Goal: Task Accomplishment & Management: Use online tool/utility

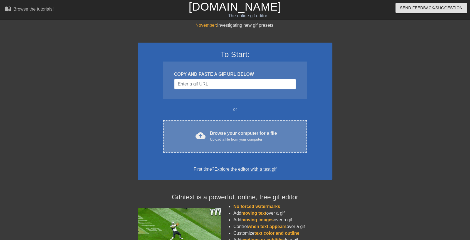
click at [204, 129] on div "cloud_upload Browse your computer for a file Upload a file from your computer C…" at bounding box center [235, 136] width 144 height 33
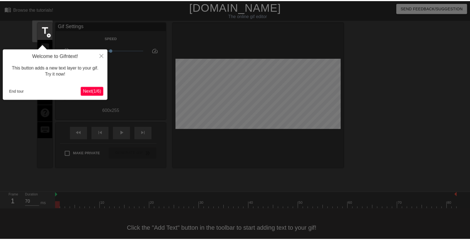
scroll to position [8, 0]
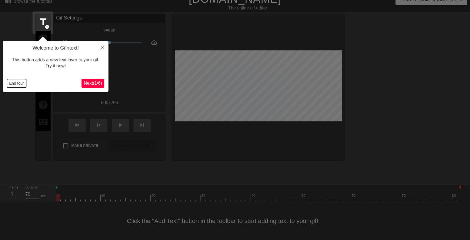
click at [24, 83] on button "End tour" at bounding box center [16, 83] width 19 height 8
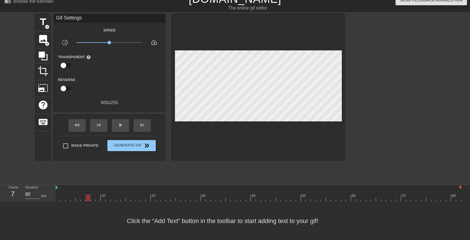
type input "70"
drag, startPoint x: 58, startPoint y: 199, endPoint x: 24, endPoint y: 202, distance: 34.7
click at [24, 202] on div "menu_book Browse the tutorials! [DOMAIN_NAME] The online gif editor Send Feedba…" at bounding box center [235, 116] width 470 height 248
click at [41, 26] on span "title" at bounding box center [43, 22] width 11 height 11
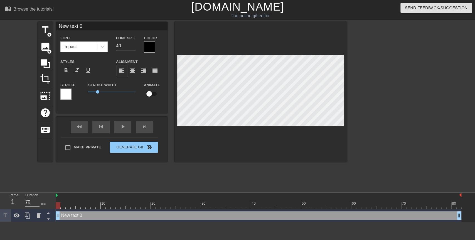
scroll to position [1, 1]
type input "S"
type textarea "S"
type input "St"
type textarea "St"
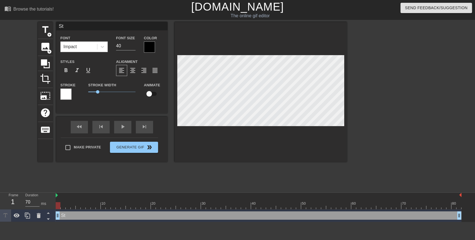
type input "Stu"
type textarea "Stu"
type input "Stud"
type textarea "Stud"
type input "Stude"
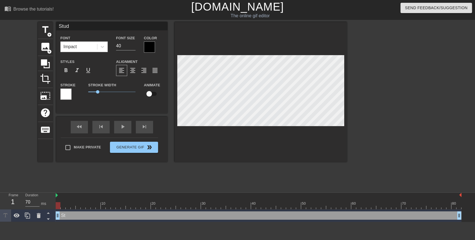
type textarea "Stude"
type input "Studen"
type textarea "Studen"
type input "Student"
type textarea "Student"
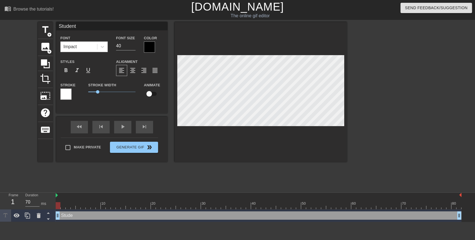
scroll to position [1, 1]
type input "Students"
type textarea "Students"
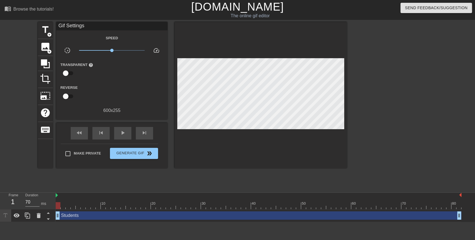
click at [70, 217] on div "Students drag_handle drag_handle" at bounding box center [259, 215] width 406 height 8
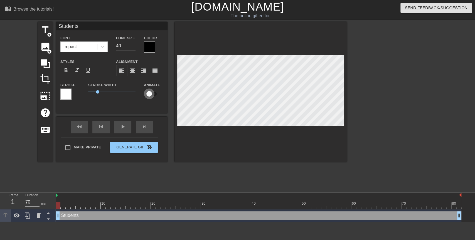
click at [148, 93] on input "checkbox" at bounding box center [149, 93] width 32 height 11
checkbox input "true"
drag, startPoint x: 57, startPoint y: 206, endPoint x: 64, endPoint y: 206, distance: 7.0
click at [64, 206] on div at bounding box center [63, 205] width 5 height 7
drag, startPoint x: 64, startPoint y: 206, endPoint x: 68, endPoint y: 205, distance: 4.2
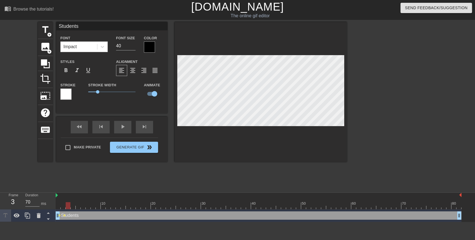
click at [68, 205] on div at bounding box center [68, 205] width 5 height 7
drag, startPoint x: 68, startPoint y: 205, endPoint x: 72, endPoint y: 205, distance: 3.6
click at [72, 205] on div at bounding box center [73, 205] width 5 height 7
drag, startPoint x: 72, startPoint y: 205, endPoint x: 77, endPoint y: 205, distance: 4.7
click at [77, 205] on div at bounding box center [78, 205] width 5 height 7
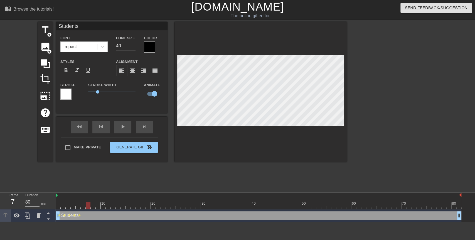
drag, startPoint x: 77, startPoint y: 205, endPoint x: 85, endPoint y: 205, distance: 7.8
click at [86, 205] on div at bounding box center [88, 205] width 5 height 7
drag, startPoint x: 85, startPoint y: 205, endPoint x: 105, endPoint y: 206, distance: 20.7
click at [105, 206] on div at bounding box center [103, 205] width 5 height 7
drag, startPoint x: 105, startPoint y: 206, endPoint x: 199, endPoint y: 199, distance: 93.8
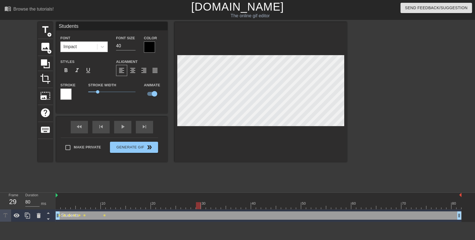
click at [199, 199] on div "10 20 30 40 50 60 70 80" at bounding box center [259, 201] width 406 height 16
click at [201, 204] on div at bounding box center [259, 205] width 406 height 7
drag, startPoint x: 208, startPoint y: 204, endPoint x: 204, endPoint y: 206, distance: 3.9
click at [204, 206] on div at bounding box center [203, 205] width 5 height 7
drag, startPoint x: 203, startPoint y: 202, endPoint x: 207, endPoint y: 202, distance: 4.5
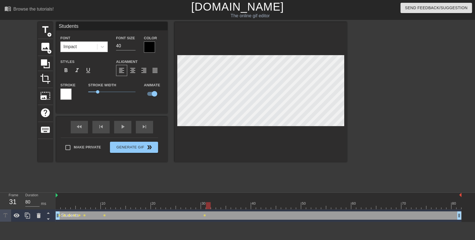
click at [207, 202] on div at bounding box center [208, 205] width 5 height 7
drag, startPoint x: 208, startPoint y: 203, endPoint x: 212, endPoint y: 203, distance: 3.6
click at [212, 203] on div at bounding box center [213, 205] width 5 height 7
drag, startPoint x: 212, startPoint y: 203, endPoint x: 216, endPoint y: 203, distance: 4.5
click at [216, 203] on div at bounding box center [218, 205] width 5 height 7
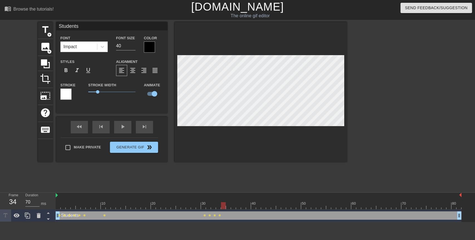
drag, startPoint x: 216, startPoint y: 203, endPoint x: 221, endPoint y: 203, distance: 4.7
click at [221, 203] on div at bounding box center [223, 205] width 5 height 7
drag, startPoint x: 221, startPoint y: 203, endPoint x: 230, endPoint y: 204, distance: 9.6
click at [230, 204] on div at bounding box center [228, 205] width 5 height 7
click at [232, 204] on div at bounding box center [233, 205] width 5 height 7
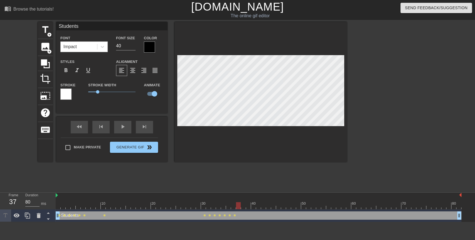
drag, startPoint x: 232, startPoint y: 204, endPoint x: 236, endPoint y: 204, distance: 4.7
click at [236, 204] on div at bounding box center [238, 205] width 5 height 7
drag, startPoint x: 236, startPoint y: 204, endPoint x: 245, endPoint y: 204, distance: 8.4
click at [245, 204] on div at bounding box center [243, 205] width 5 height 7
click at [247, 204] on div at bounding box center [248, 205] width 5 height 7
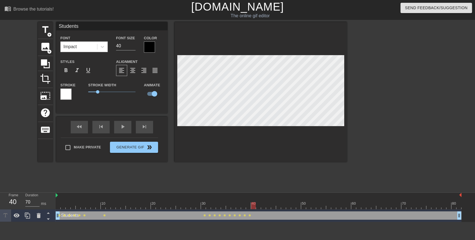
drag, startPoint x: 247, startPoint y: 204, endPoint x: 252, endPoint y: 205, distance: 5.1
click at [252, 205] on div at bounding box center [253, 205] width 5 height 7
drag, startPoint x: 252, startPoint y: 205, endPoint x: 256, endPoint y: 206, distance: 4.3
click at [256, 206] on div at bounding box center [258, 205] width 5 height 7
drag, startPoint x: 256, startPoint y: 206, endPoint x: 262, endPoint y: 206, distance: 5.8
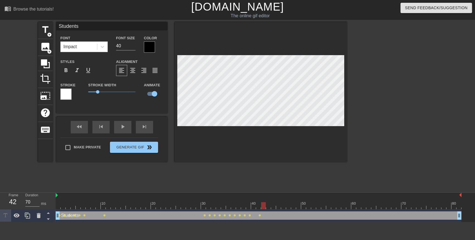
click at [262, 206] on div at bounding box center [263, 205] width 5 height 7
drag, startPoint x: 262, startPoint y: 206, endPoint x: 265, endPoint y: 206, distance: 3.1
click at [265, 206] on div at bounding box center [263, 205] width 5 height 7
click at [267, 206] on div at bounding box center [268, 205] width 5 height 7
drag, startPoint x: 267, startPoint y: 206, endPoint x: 272, endPoint y: 206, distance: 5.3
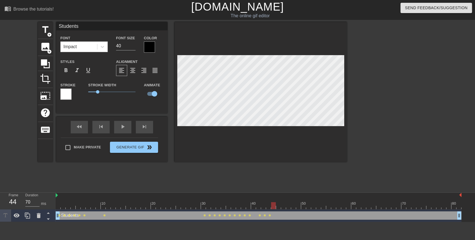
click at [272, 206] on div at bounding box center [273, 205] width 5 height 7
drag, startPoint x: 272, startPoint y: 206, endPoint x: 279, endPoint y: 206, distance: 6.4
click at [279, 206] on div at bounding box center [278, 205] width 5 height 7
drag, startPoint x: 279, startPoint y: 206, endPoint x: 282, endPoint y: 208, distance: 3.8
click at [282, 208] on div at bounding box center [283, 205] width 5 height 7
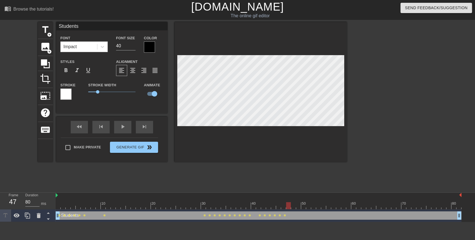
drag, startPoint x: 282, startPoint y: 208, endPoint x: 287, endPoint y: 208, distance: 4.5
click at [287, 208] on div at bounding box center [288, 205] width 5 height 7
drag, startPoint x: 287, startPoint y: 208, endPoint x: 292, endPoint y: 208, distance: 5.6
click at [292, 208] on div at bounding box center [293, 205] width 5 height 7
drag, startPoint x: 292, startPoint y: 208, endPoint x: 300, endPoint y: 211, distance: 7.8
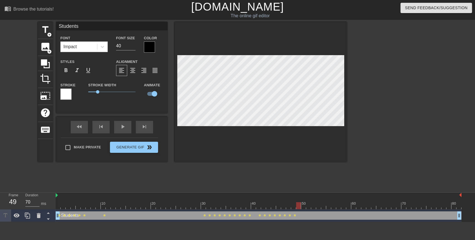
click at [300, 211] on div "10 20 30 40 50 60 70 80 Students drag_handle drag_handle lens lens lens lens le…" at bounding box center [265, 207] width 419 height 29
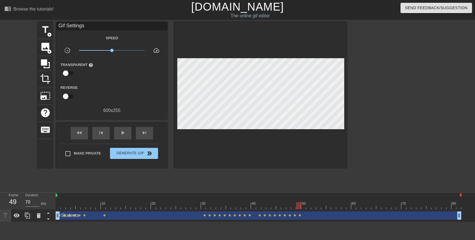
click at [300, 211] on div "Students drag_handle drag_handle lens lens lens lens lens lens lens lens lens l…" at bounding box center [259, 215] width 406 height 13
click at [299, 216] on span "lens" at bounding box center [300, 215] width 3 height 3
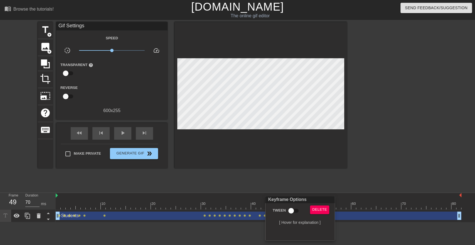
click at [345, 211] on div at bounding box center [237, 122] width 475 height 245
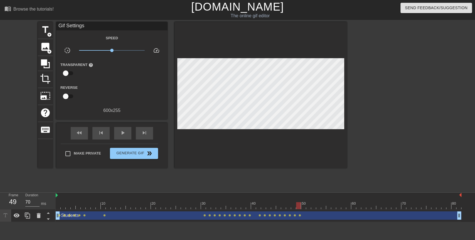
click at [340, 215] on div "Students drag_handle drag_handle" at bounding box center [259, 215] width 406 height 8
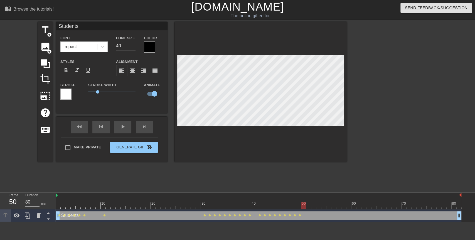
drag, startPoint x: 298, startPoint y: 203, endPoint x: 302, endPoint y: 203, distance: 3.9
click at [302, 203] on div at bounding box center [303, 205] width 5 height 7
drag, startPoint x: 302, startPoint y: 203, endPoint x: 308, endPoint y: 205, distance: 6.5
click at [308, 205] on div at bounding box center [308, 205] width 5 height 7
drag, startPoint x: 308, startPoint y: 205, endPoint x: 311, endPoint y: 206, distance: 3.5
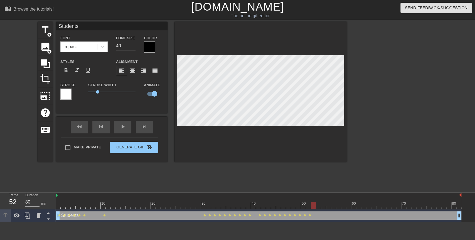
click at [311, 206] on div at bounding box center [313, 205] width 5 height 7
drag, startPoint x: 313, startPoint y: 206, endPoint x: 317, endPoint y: 205, distance: 4.5
click at [317, 205] on div at bounding box center [318, 205] width 5 height 7
drag, startPoint x: 317, startPoint y: 205, endPoint x: 323, endPoint y: 205, distance: 5.6
click at [323, 205] on div at bounding box center [323, 205] width 5 height 7
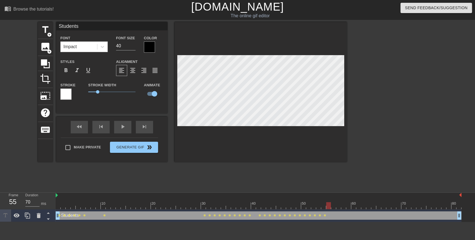
drag, startPoint x: 323, startPoint y: 205, endPoint x: 327, endPoint y: 206, distance: 4.2
click at [327, 206] on div at bounding box center [328, 205] width 5 height 7
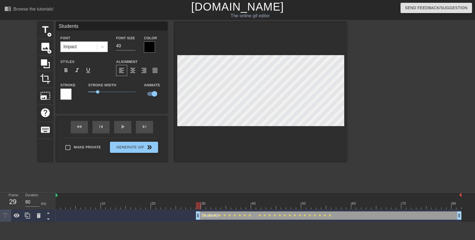
drag, startPoint x: 58, startPoint y: 218, endPoint x: 200, endPoint y: 213, distance: 142.2
drag, startPoint x: 198, startPoint y: 214, endPoint x: 202, endPoint y: 214, distance: 3.6
drag, startPoint x: 204, startPoint y: 206, endPoint x: 71, endPoint y: 209, distance: 133.3
click at [71, 209] on div "10 20 30 40 50 60 70 80" at bounding box center [259, 201] width 406 height 17
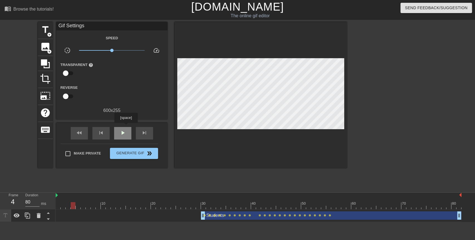
click at [126, 127] on div "play_arrow" at bounding box center [122, 133] width 17 height 13
click at [125, 131] on span "pause" at bounding box center [122, 132] width 7 height 7
drag, startPoint x: 80, startPoint y: 202, endPoint x: 332, endPoint y: 209, distance: 252.2
click at [332, 209] on div "10 20 30 40 50 60 70 80 Students drag_handle drag_handle lens lens lens lens le…" at bounding box center [265, 207] width 419 height 29
click at [341, 215] on div "Students drag_handle drag_handle" at bounding box center [331, 215] width 260 height 8
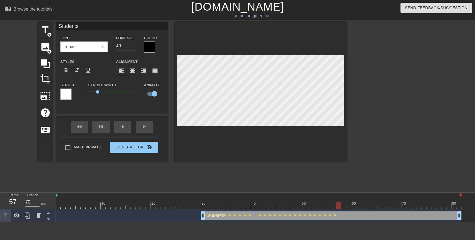
drag, startPoint x: 334, startPoint y: 205, endPoint x: 338, endPoint y: 204, distance: 4.8
click at [338, 204] on div at bounding box center [338, 205] width 5 height 7
drag, startPoint x: 338, startPoint y: 204, endPoint x: 342, endPoint y: 205, distance: 4.2
click at [342, 205] on div at bounding box center [343, 205] width 5 height 7
drag, startPoint x: 342, startPoint y: 205, endPoint x: 347, endPoint y: 207, distance: 5.1
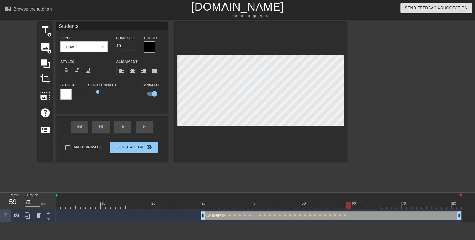
click at [347, 207] on div at bounding box center [348, 205] width 5 height 7
drag, startPoint x: 347, startPoint y: 207, endPoint x: 352, endPoint y: 207, distance: 4.7
click at [352, 207] on div at bounding box center [353, 205] width 5 height 7
drag, startPoint x: 352, startPoint y: 207, endPoint x: 356, endPoint y: 206, distance: 4.8
click at [356, 206] on div at bounding box center [358, 205] width 5 height 7
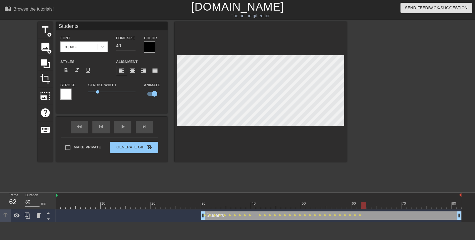
drag, startPoint x: 356, startPoint y: 206, endPoint x: 361, endPoint y: 207, distance: 5.0
click at [361, 207] on div at bounding box center [363, 205] width 5 height 7
drag, startPoint x: 361, startPoint y: 207, endPoint x: 368, endPoint y: 207, distance: 6.4
click at [368, 207] on div at bounding box center [368, 205] width 5 height 7
drag, startPoint x: 368, startPoint y: 207, endPoint x: 373, endPoint y: 208, distance: 5.1
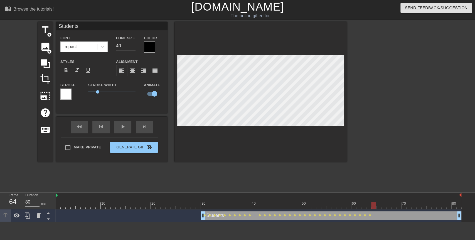
click at [373, 208] on div at bounding box center [373, 205] width 5 height 7
drag, startPoint x: 373, startPoint y: 208, endPoint x: 376, endPoint y: 207, distance: 3.7
click at [376, 207] on div at bounding box center [378, 205] width 5 height 7
drag, startPoint x: 376, startPoint y: 207, endPoint x: 380, endPoint y: 207, distance: 3.9
click at [380, 207] on div at bounding box center [378, 205] width 5 height 7
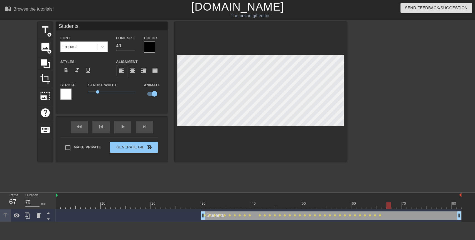
click at [383, 208] on div at bounding box center [259, 205] width 406 height 7
click at [385, 205] on div at bounding box center [383, 205] width 5 height 7
click at [387, 206] on div at bounding box center [388, 205] width 5 height 7
drag, startPoint x: 387, startPoint y: 206, endPoint x: 391, endPoint y: 207, distance: 3.7
click at [391, 207] on div at bounding box center [259, 205] width 406 height 7
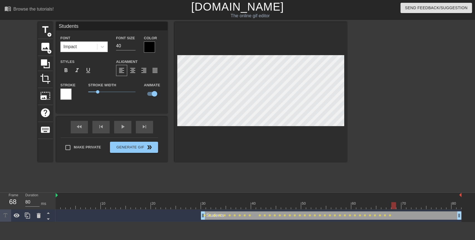
drag, startPoint x: 391, startPoint y: 207, endPoint x: 396, endPoint y: 206, distance: 5.0
click at [396, 206] on div at bounding box center [259, 205] width 406 height 7
drag, startPoint x: 396, startPoint y: 206, endPoint x: 400, endPoint y: 206, distance: 4.5
click at [400, 206] on div at bounding box center [259, 205] width 406 height 7
click at [402, 206] on div at bounding box center [403, 205] width 5 height 7
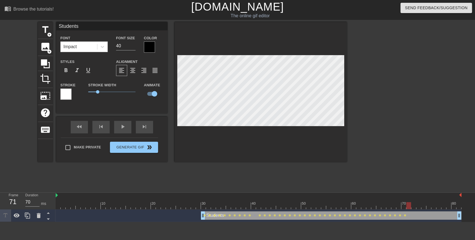
drag, startPoint x: 402, startPoint y: 206, endPoint x: 407, endPoint y: 207, distance: 5.3
click at [407, 207] on div at bounding box center [408, 205] width 5 height 7
drag, startPoint x: 407, startPoint y: 207, endPoint x: 412, endPoint y: 206, distance: 5.3
click at [412, 206] on div at bounding box center [413, 205] width 5 height 7
drag, startPoint x: 412, startPoint y: 206, endPoint x: 416, endPoint y: 206, distance: 3.3
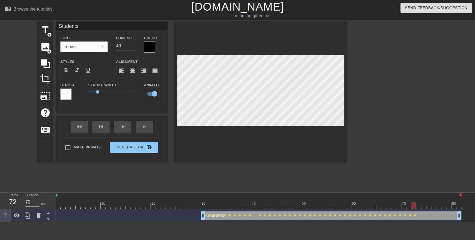
click at [416, 206] on div at bounding box center [413, 205] width 5 height 7
click at [418, 206] on div at bounding box center [418, 205] width 5 height 7
drag, startPoint x: 418, startPoint y: 206, endPoint x: 421, endPoint y: 206, distance: 3.6
click at [421, 206] on div at bounding box center [418, 205] width 5 height 7
drag, startPoint x: 421, startPoint y: 206, endPoint x: 427, endPoint y: 207, distance: 6.2
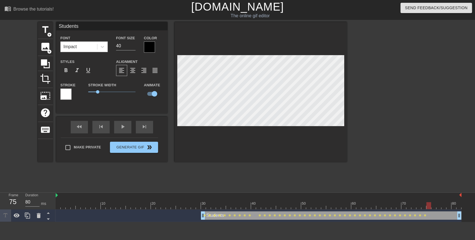
click at [427, 207] on div at bounding box center [428, 205] width 5 height 7
drag, startPoint x: 427, startPoint y: 207, endPoint x: 433, endPoint y: 209, distance: 5.5
click at [433, 209] on div "10 20 30 40 50 60 70 80" at bounding box center [259, 201] width 406 height 16
drag, startPoint x: 433, startPoint y: 209, endPoint x: 437, endPoint y: 207, distance: 5.1
click at [437, 207] on div "10 20 30 40 50 60 70 80" at bounding box center [259, 201] width 406 height 16
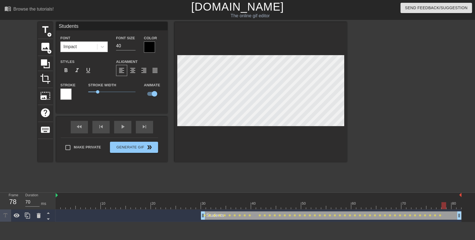
drag, startPoint x: 437, startPoint y: 207, endPoint x: 442, endPoint y: 207, distance: 4.7
click at [442, 207] on div at bounding box center [443, 205] width 5 height 7
drag, startPoint x: 442, startPoint y: 207, endPoint x: 447, endPoint y: 207, distance: 5.3
click at [447, 207] on div at bounding box center [448, 205] width 5 height 7
drag, startPoint x: 447, startPoint y: 207, endPoint x: 452, endPoint y: 206, distance: 4.8
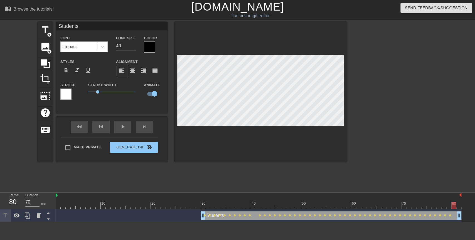
click at [452, 206] on div at bounding box center [453, 205] width 5 height 7
drag, startPoint x: 452, startPoint y: 206, endPoint x: 458, endPoint y: 206, distance: 6.4
click at [458, 206] on div at bounding box center [458, 205] width 5 height 7
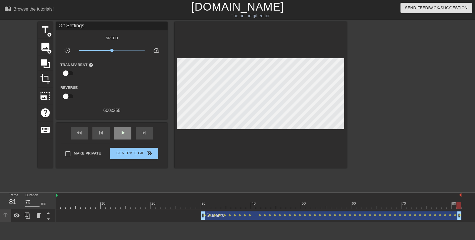
click at [120, 124] on div "fast_rewind skip_previous play_arrow skip_next" at bounding box center [111, 133] width 91 height 21
click at [120, 132] on span "play_arrow" at bounding box center [122, 132] width 7 height 7
click at [124, 137] on div "pause" at bounding box center [122, 133] width 17 height 13
type input "70"
drag, startPoint x: 280, startPoint y: 204, endPoint x: 328, endPoint y: 205, distance: 48.1
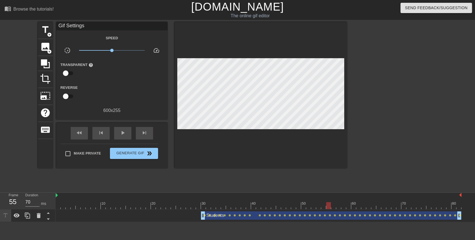
click at [328, 205] on div at bounding box center [328, 205] width 5 height 7
click at [48, 32] on span "add_circle" at bounding box center [49, 34] width 5 height 5
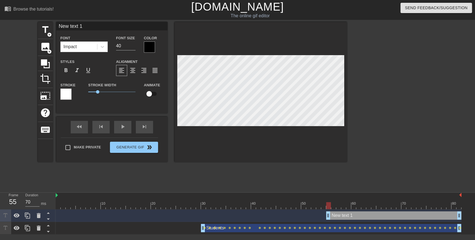
scroll to position [1, 1]
type input "S"
type textarea "S"
type input "Sk"
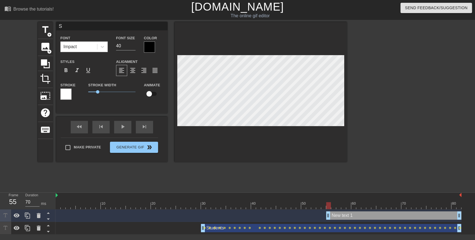
type textarea "Sk"
type input "Ski"
type textarea "Ski"
type input "Skil"
type textarea "Skil"
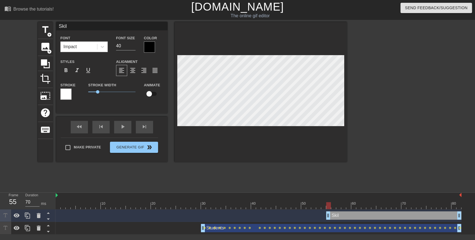
type input "Skill"
type textarea "Skill"
type input "Skills"
type textarea "Skills"
type input "Skills"
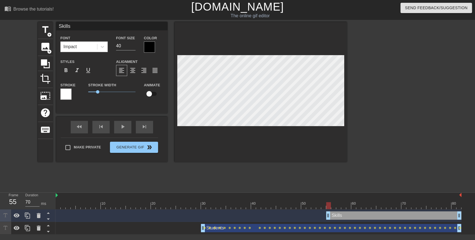
type textarea "Skills"
type input "Skills P"
type textarea "Skills P"
type input "Skills Pr"
type textarea "Skills Pr"
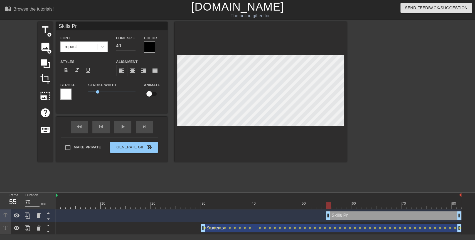
type input "Skills Pra"
type textarea "Skills Pra"
type input "Skills Prac"
type textarea "Skills Prac"
type input "Skills Pract"
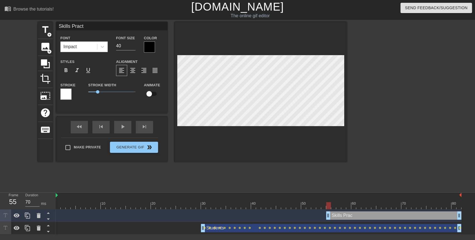
type textarea "Skills Pract"
type input "Skills Practi"
type textarea "Skills Practi"
type input "Skills Practic"
type textarea "Skills Practic"
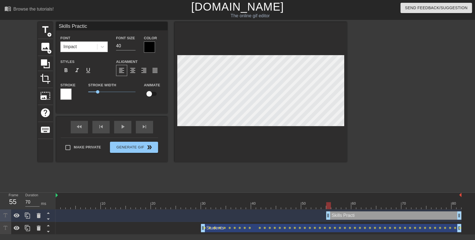
type input "Skills Practice"
type textarea "Skills Practice"
type input "Skills Practice"
type textarea "Skills Practice"
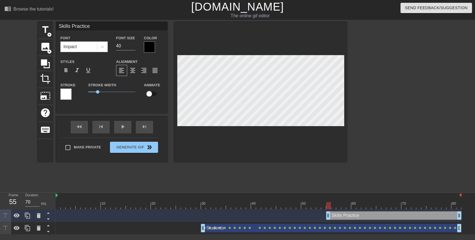
type input "Skills Practice"
type textarea "Skills Practice"
type input "Skills Practic"
type textarea "Skills Practic"
type input "Skills Practi"
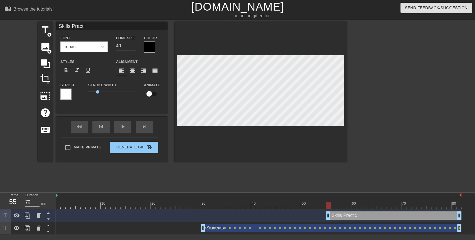
type textarea "Skills Practi"
type input "Skills Pract"
type textarea "Skills Pract"
type input "Skills Prac"
type textarea "Skills Prac"
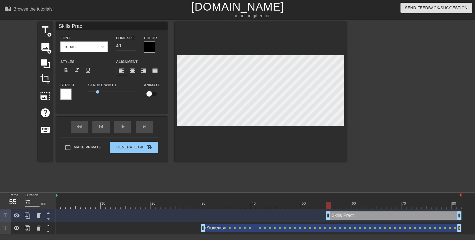
type input "Skills Pra"
type textarea "Skills Pra"
type input "Skills Pr"
type textarea "Skills Pr"
type input "Skills P"
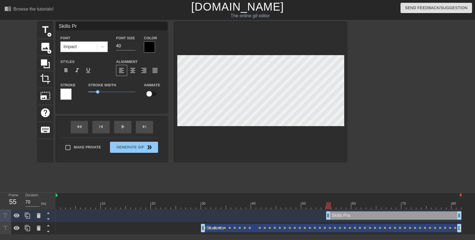
type textarea "Skills P"
type input "Skills"
type textarea "Skills"
type input "Skills"
type textarea "Skills"
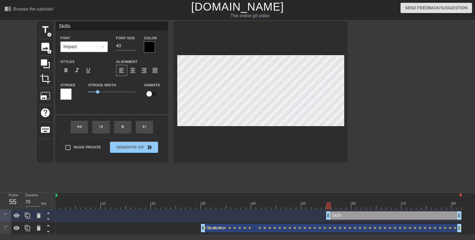
type input "Skill"
type textarea "Skill"
type input "Skil"
type textarea "Skil"
type input "Ski"
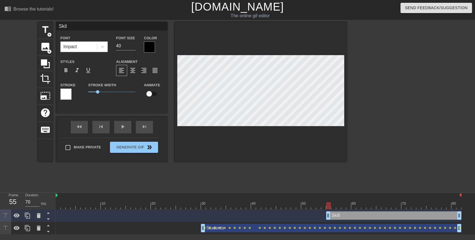
type textarea "Ski"
type input "Sk"
type textarea "Sk"
type input "S"
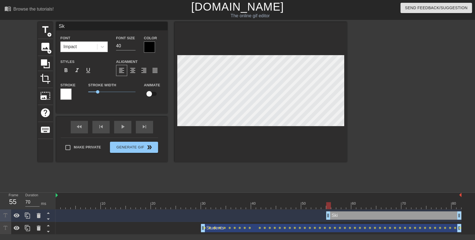
type textarea "S"
type input "L"
type textarea "L"
type input "Le"
type textarea "Le"
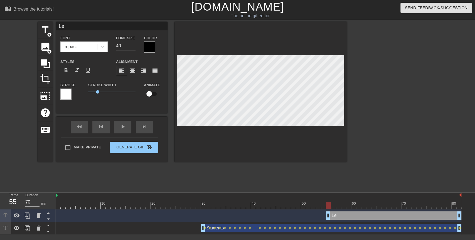
type input "Les"
type textarea "Les"
type input "Less"
type textarea "Less"
type input "Lesso"
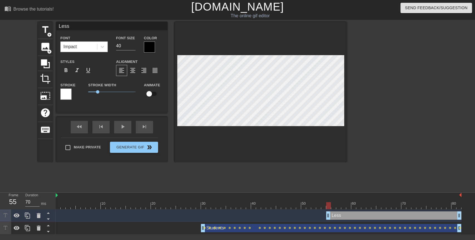
type textarea "Lesso"
type input "Lesson"
type textarea "Lesson"
type input "Lessons"
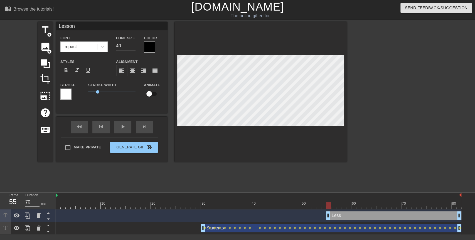
type textarea "Lessons"
type input "Lessons"
type textarea "Lessons"
type input "Lessons 2"
type textarea "Lessons 2"
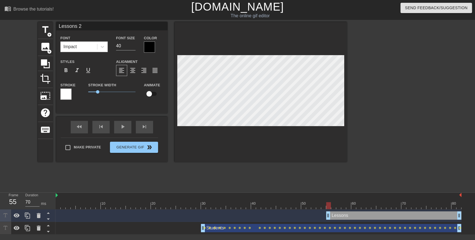
type input "Lessons 2-"
type textarea "Lessons 2-"
type input "Lessons 2-3"
type textarea "Lessons 2-3"
type input "Lessons 2-3"
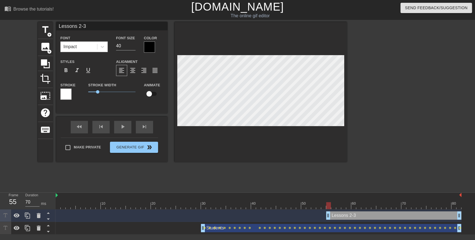
type textarea "Lessons 2-3"
type input "Lessons 2-3 S"
type textarea "Lessons 2-3 S"
type input "Lessons 2-3 Sk"
type textarea "Lessons 2-3 Sk"
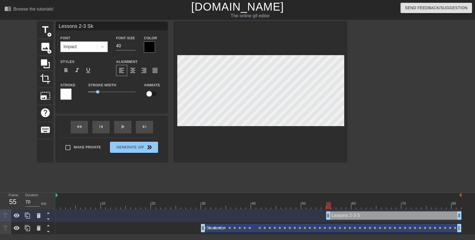
type input "Lessons 2-3 Ski"
type textarea "Lessons 2-3 Ski"
type input "Lessons 2-3 Skil"
type textarea "Lessons 2-3 Skil"
type input "Lessons 2-3 Skill"
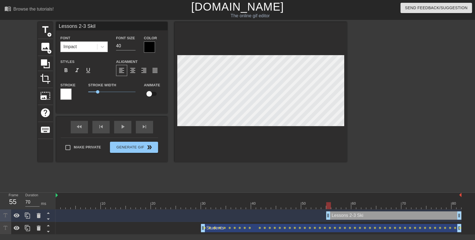
type textarea "Lessons 2-3 Skill"
type input "Lessons 2-3 Skills"
type textarea "Lessons 2-3 Skills"
type input "Lessons 2-3 Skills"
type textarea "Lessons 2-3 Skills"
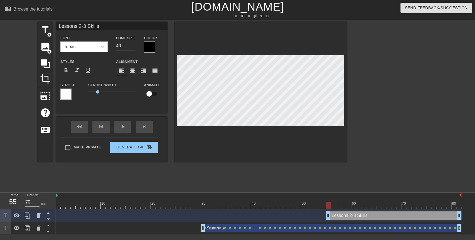
type input "Lessons 2-3 Skills P"
type textarea "Lessons 2-3 Skills P"
type input "Lessons 2-3 Skills Pr"
type textarea "Lessons 2-3 Skills Pr"
type input "Lessons 2-3 Skills Pra"
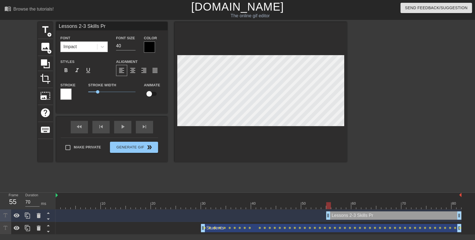
type textarea "Lessons 2-3 Skills Pra"
type input "Lessons 2-3 Skills Prac"
type textarea "Lessons 2-3 Skills Prac"
type input "Lessons 2-3 Skills Pract"
type textarea "Lessons 2-3 Skills Pract"
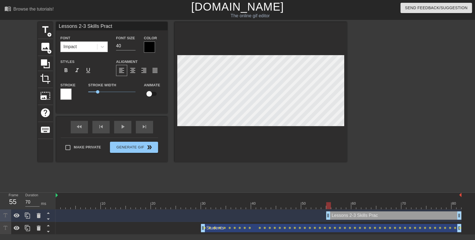
scroll to position [1, 3]
type input "Lessons 2-3 Skills Practi"
type textarea "Lessons 2-3 Skills Practi"
type input "Lessons 2-3 Skills Practic"
type textarea "Lessons 2-3 Skills Practic"
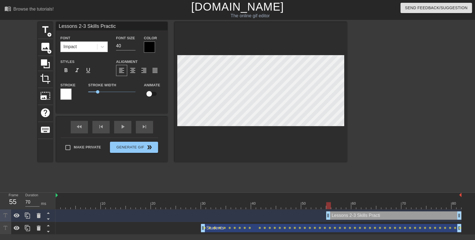
type input "Lessons 2-3 Skills Practice"
type textarea "Lessons 2-3 Skills Practice"
type input "Lessons 2-3 Skills Practice"
type textarea "Lessons 2-3 Skills Practice"
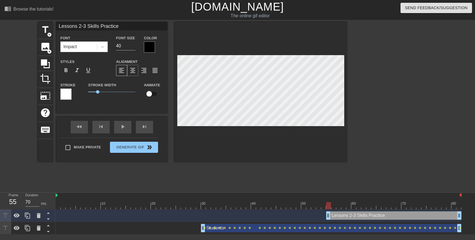
click at [136, 72] on div "format_align_center" at bounding box center [132, 70] width 11 height 11
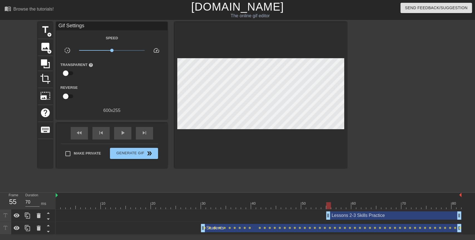
click at [361, 68] on div at bounding box center [395, 105] width 83 height 167
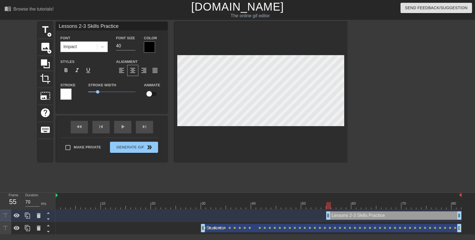
click at [168, 112] on div "title add_circle image add_circle crop photo_size_select_large help keyboard Le…" at bounding box center [192, 92] width 309 height 140
click at [154, 97] on input "checkbox" at bounding box center [149, 93] width 32 height 11
checkbox input "true"
type input "Lessons 2-3 Skills Practice"
drag, startPoint x: 328, startPoint y: 204, endPoint x: 332, endPoint y: 205, distance: 3.4
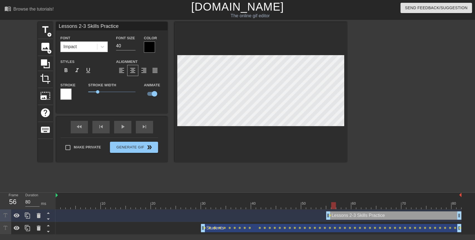
click at [332, 205] on div at bounding box center [333, 205] width 5 height 7
drag, startPoint x: 332, startPoint y: 205, endPoint x: 337, endPoint y: 206, distance: 5.9
click at [337, 206] on div at bounding box center [338, 205] width 5 height 7
drag, startPoint x: 337, startPoint y: 206, endPoint x: 344, endPoint y: 208, distance: 6.6
click at [344, 208] on div at bounding box center [343, 205] width 5 height 7
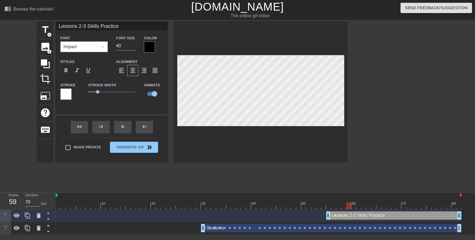
drag, startPoint x: 344, startPoint y: 208, endPoint x: 347, endPoint y: 208, distance: 3.1
click at [347, 208] on div at bounding box center [348, 205] width 5 height 7
drag, startPoint x: 347, startPoint y: 208, endPoint x: 351, endPoint y: 209, distance: 4.0
click at [351, 209] on div "10 20 30 40 50 60 70 80" at bounding box center [259, 201] width 406 height 16
drag, startPoint x: 350, startPoint y: 208, endPoint x: 353, endPoint y: 207, distance: 3.3
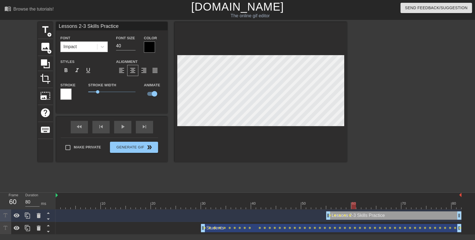
click at [353, 207] on div at bounding box center [353, 205] width 5 height 7
drag, startPoint x: 353, startPoint y: 207, endPoint x: 356, endPoint y: 208, distance: 3.1
click at [356, 208] on div at bounding box center [358, 205] width 5 height 7
drag, startPoint x: 356, startPoint y: 208, endPoint x: 363, endPoint y: 208, distance: 7.0
click at [363, 208] on div at bounding box center [363, 205] width 5 height 7
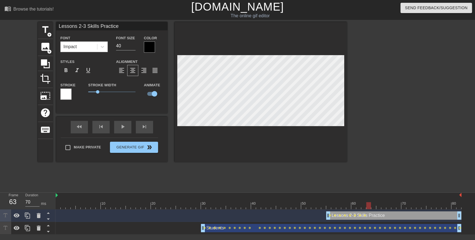
drag, startPoint x: 363, startPoint y: 208, endPoint x: 367, endPoint y: 208, distance: 3.9
click at [367, 208] on div at bounding box center [368, 205] width 5 height 7
drag, startPoint x: 367, startPoint y: 208, endPoint x: 372, endPoint y: 208, distance: 4.8
click at [372, 208] on div at bounding box center [373, 205] width 5 height 7
drag, startPoint x: 372, startPoint y: 208, endPoint x: 378, endPoint y: 206, distance: 6.2
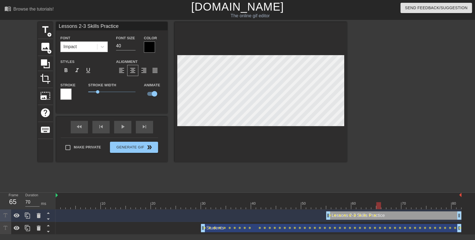
click at [378, 206] on div at bounding box center [378, 205] width 5 height 7
drag, startPoint x: 378, startPoint y: 206, endPoint x: 382, endPoint y: 206, distance: 3.9
click at [382, 206] on div at bounding box center [383, 205] width 5 height 7
drag, startPoint x: 382, startPoint y: 206, endPoint x: 386, endPoint y: 206, distance: 4.2
click at [386, 206] on div at bounding box center [259, 205] width 406 height 7
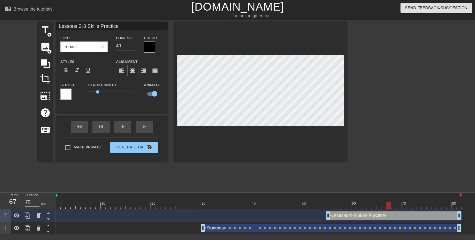
click at [388, 206] on div at bounding box center [259, 205] width 406 height 7
drag, startPoint x: 388, startPoint y: 206, endPoint x: 393, endPoint y: 206, distance: 5.6
click at [393, 206] on div at bounding box center [393, 205] width 5 height 7
drag, startPoint x: 393, startPoint y: 206, endPoint x: 396, endPoint y: 206, distance: 3.1
click at [396, 206] on div at bounding box center [398, 205] width 5 height 7
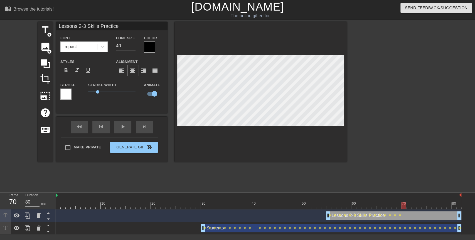
drag, startPoint x: 396, startPoint y: 206, endPoint x: 402, endPoint y: 209, distance: 6.0
click at [402, 209] on div at bounding box center [403, 205] width 5 height 7
drag, startPoint x: 402, startPoint y: 209, endPoint x: 409, endPoint y: 209, distance: 6.7
click at [409, 209] on div "10 20 30 40 50 60 70 80 Lessons 2-3 Skills Practice drag_handle drag_handle len…" at bounding box center [265, 214] width 419 height 42
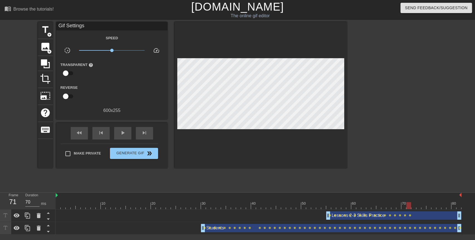
drag, startPoint x: 409, startPoint y: 209, endPoint x: 411, endPoint y: 211, distance: 3.0
click at [411, 211] on div "Lessons 2-3 Skills Practice drag_handle drag_handle lens lens lens lens lens le…" at bounding box center [259, 215] width 406 height 13
click at [413, 214] on div "Lessons 2-3 Skills Practice drag_handle drag_handle" at bounding box center [393, 215] width 135 height 8
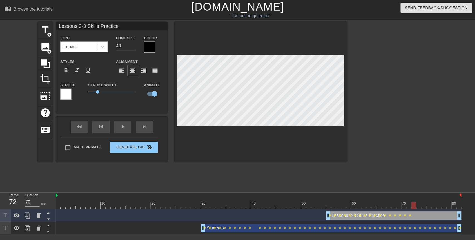
drag, startPoint x: 410, startPoint y: 205, endPoint x: 413, endPoint y: 204, distance: 2.8
click at [413, 204] on div at bounding box center [413, 205] width 5 height 7
drag, startPoint x: 413, startPoint y: 204, endPoint x: 418, endPoint y: 204, distance: 5.8
click at [418, 204] on div at bounding box center [418, 205] width 5 height 7
drag, startPoint x: 418, startPoint y: 204, endPoint x: 423, endPoint y: 204, distance: 4.2
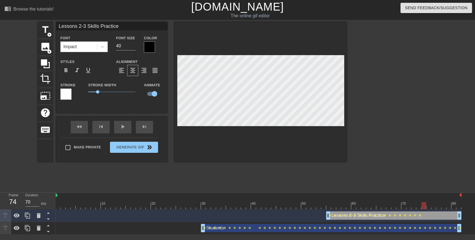
click at [423, 204] on div at bounding box center [423, 205] width 5 height 7
drag, startPoint x: 423, startPoint y: 204, endPoint x: 427, endPoint y: 204, distance: 4.7
click at [427, 204] on div at bounding box center [428, 205] width 5 height 7
drag, startPoint x: 427, startPoint y: 204, endPoint x: 432, endPoint y: 206, distance: 4.7
click at [432, 206] on div at bounding box center [433, 205] width 5 height 7
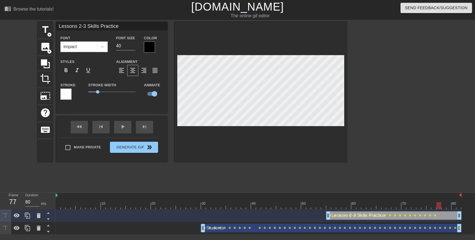
drag, startPoint x: 432, startPoint y: 206, endPoint x: 437, endPoint y: 206, distance: 5.6
click at [437, 206] on div at bounding box center [438, 205] width 5 height 7
drag, startPoint x: 437, startPoint y: 206, endPoint x: 443, endPoint y: 206, distance: 5.6
click at [443, 206] on div at bounding box center [443, 205] width 5 height 7
drag, startPoint x: 443, startPoint y: 206, endPoint x: 450, endPoint y: 206, distance: 6.7
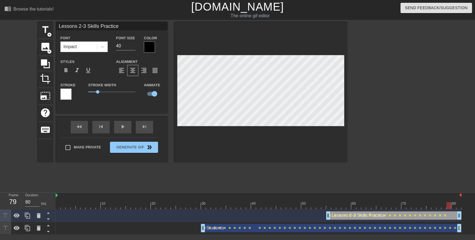
click at [450, 206] on div at bounding box center [448, 205] width 5 height 7
drag, startPoint x: 450, startPoint y: 206, endPoint x: 452, endPoint y: 206, distance: 2.8
click at [452, 206] on div at bounding box center [453, 205] width 5 height 7
drag, startPoint x: 452, startPoint y: 206, endPoint x: 457, endPoint y: 207, distance: 4.2
click at [457, 207] on div at bounding box center [458, 205] width 5 height 7
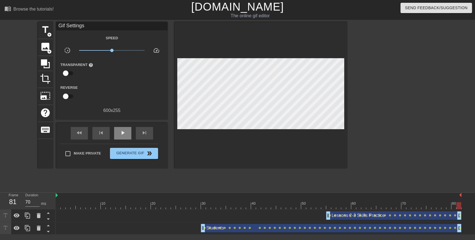
click at [125, 125] on div "fast_rewind skip_previous play_arrow skip_next" at bounding box center [111, 133] width 91 height 21
click at [125, 127] on div "play_arrow" at bounding box center [122, 133] width 17 height 13
type input "70"
click at [121, 129] on span "pause" at bounding box center [122, 132] width 7 height 7
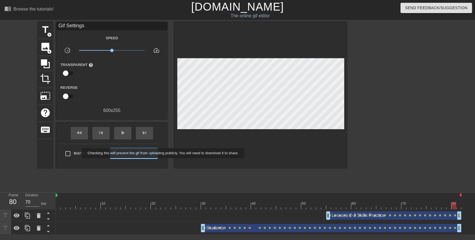
click at [78, 153] on span "Make Private" at bounding box center [87, 154] width 27 height 6
click at [74, 153] on input "Make Private" at bounding box center [68, 154] width 12 height 12
checkbox input "true"
click at [123, 156] on span "Generate Gif double_arrow" at bounding box center [134, 153] width 44 height 7
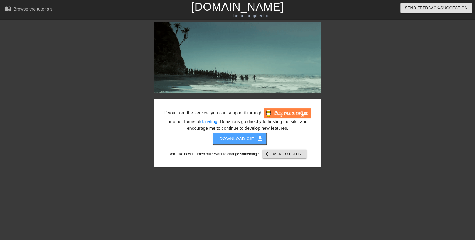
click at [229, 140] on span "Download gif get_app" at bounding box center [240, 138] width 40 height 7
